Goal: Find specific page/section: Find specific page/section

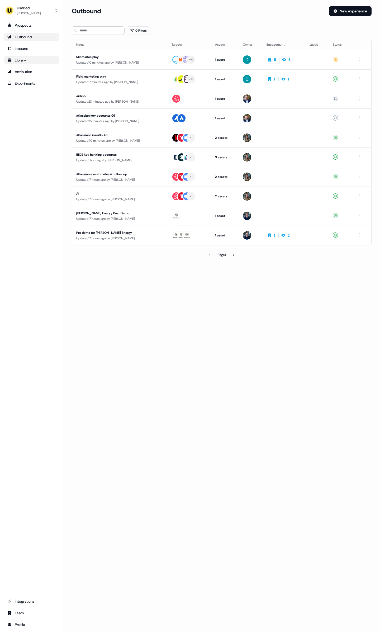
click at [25, 57] on link "Library" at bounding box center [31, 60] width 55 height 8
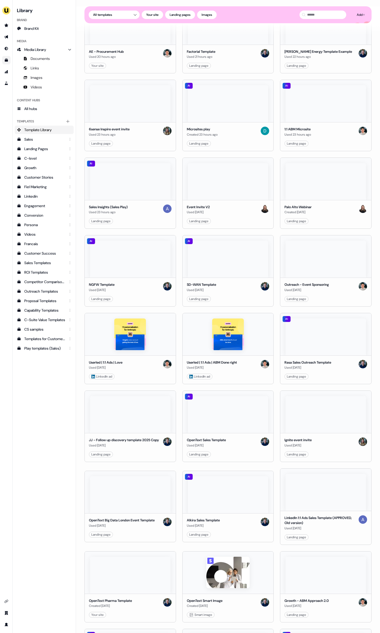
scroll to position [158, 0]
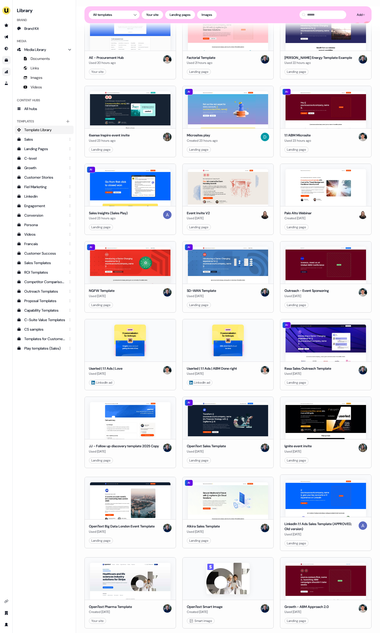
click at [6, 69] on link "Go to attribution" at bounding box center [6, 72] width 8 height 8
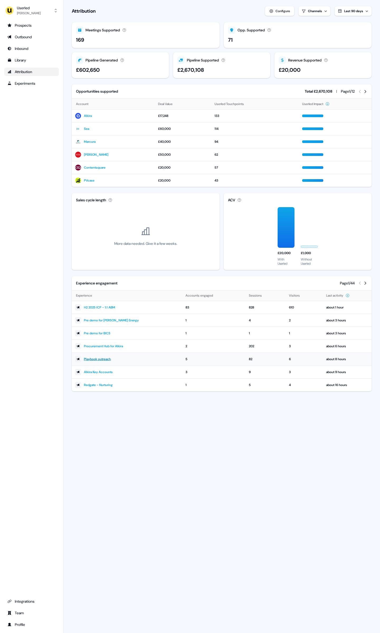
click at [101, 361] on link "Playbook outreach" at bounding box center [97, 359] width 27 height 5
click at [365, 285] on icon at bounding box center [365, 283] width 2 height 3
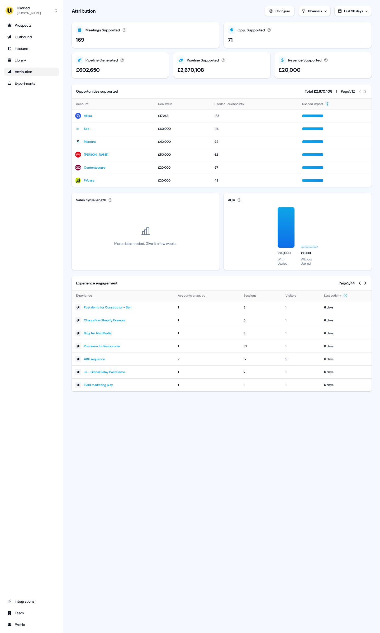
click at [365, 285] on icon at bounding box center [365, 283] width 2 height 3
click at [30, 61] on div "Library" at bounding box center [31, 60] width 48 height 5
